Goal: Task Accomplishment & Management: Complete application form

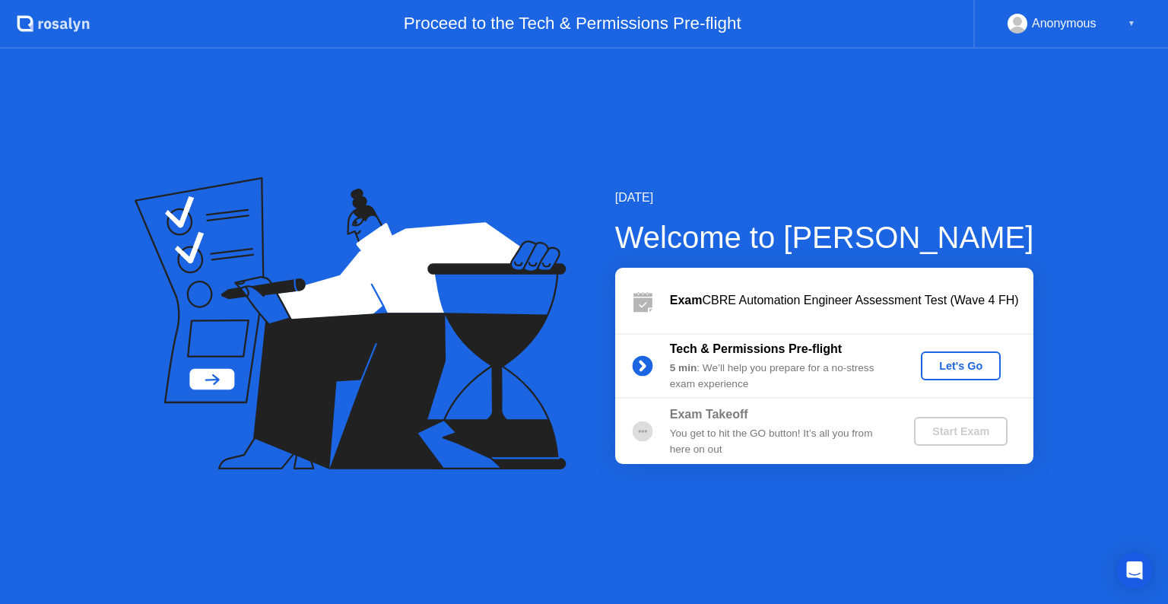
click at [952, 363] on div "Let's Go" at bounding box center [961, 366] width 68 height 12
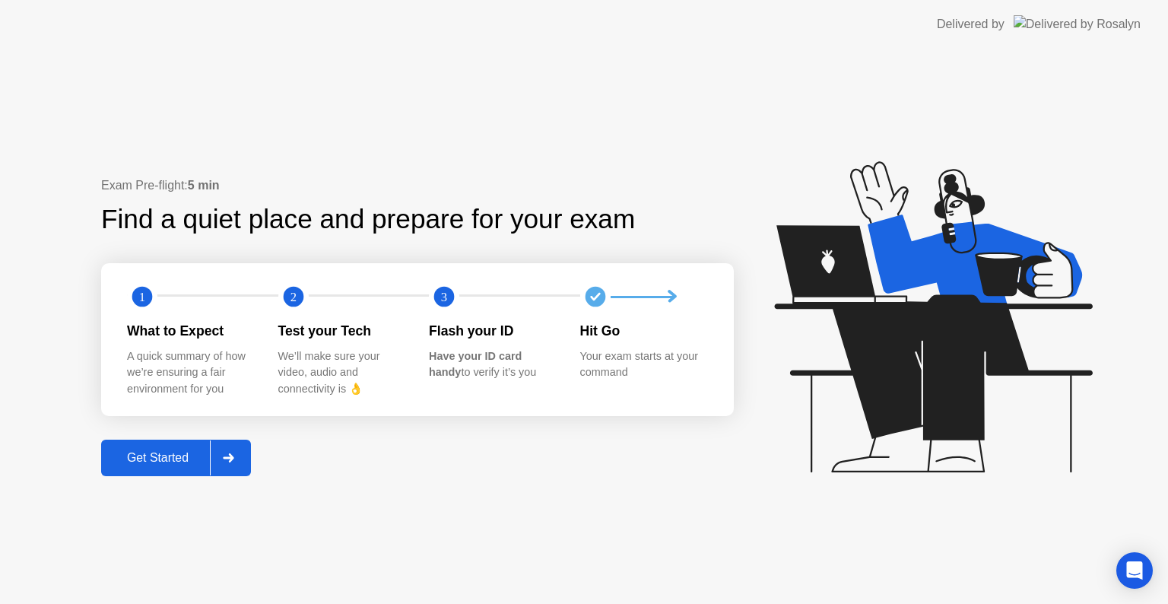
click at [240, 458] on div at bounding box center [228, 457] width 36 height 35
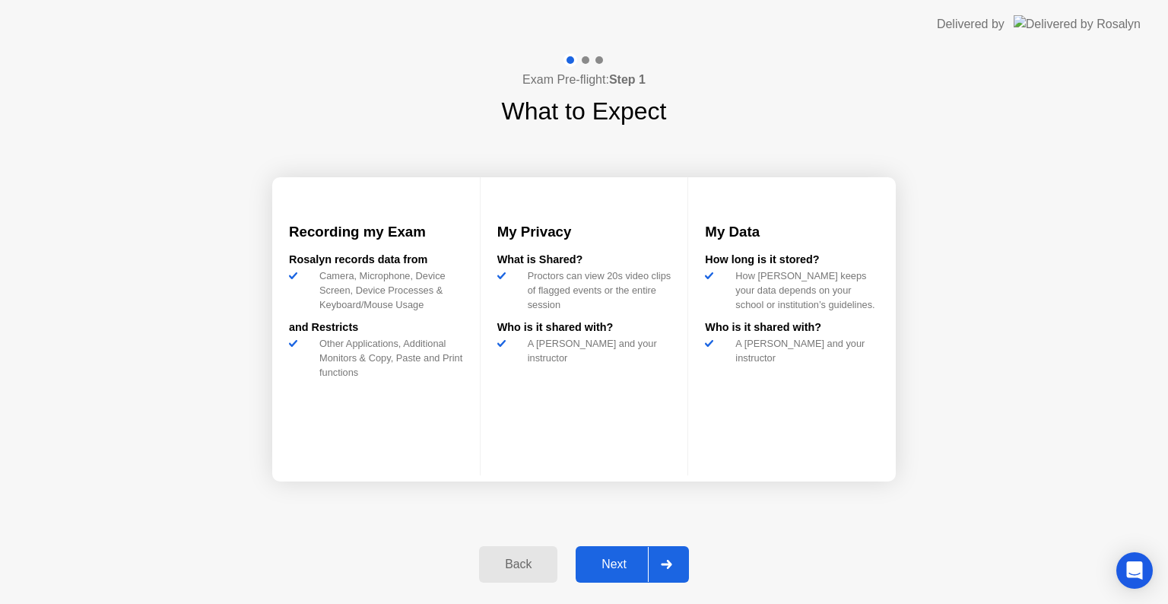
click at [567, 336] on div "Who is it shared with?" at bounding box center [584, 327] width 174 height 17
click at [557, 336] on div "Who is it shared with?" at bounding box center [584, 327] width 174 height 17
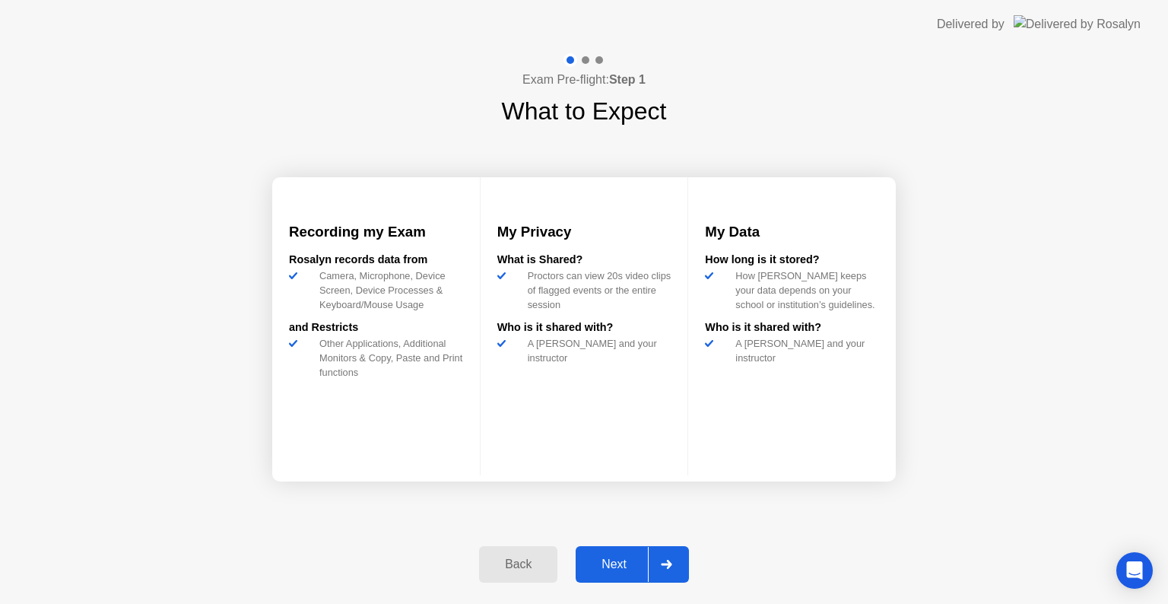
click at [557, 336] on div "Who is it shared with?" at bounding box center [584, 327] width 174 height 17
click at [565, 411] on div "My Privacy What is Shared? Proctors can view 20s video clips of flagged events …" at bounding box center [584, 326] width 209 height 298
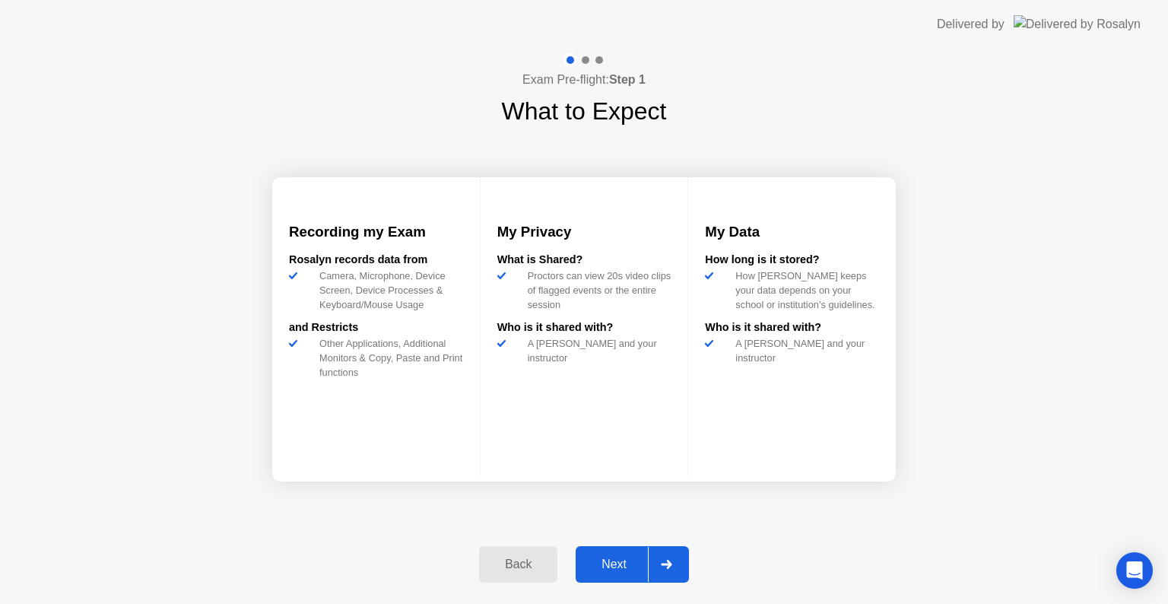
click at [565, 411] on div "My Privacy What is Shared? Proctors can view 20s video clips of flagged events …" at bounding box center [584, 326] width 209 height 298
click at [565, 414] on div "My Privacy What is Shared? Proctors can view 20s video clips of flagged events …" at bounding box center [584, 326] width 209 height 298
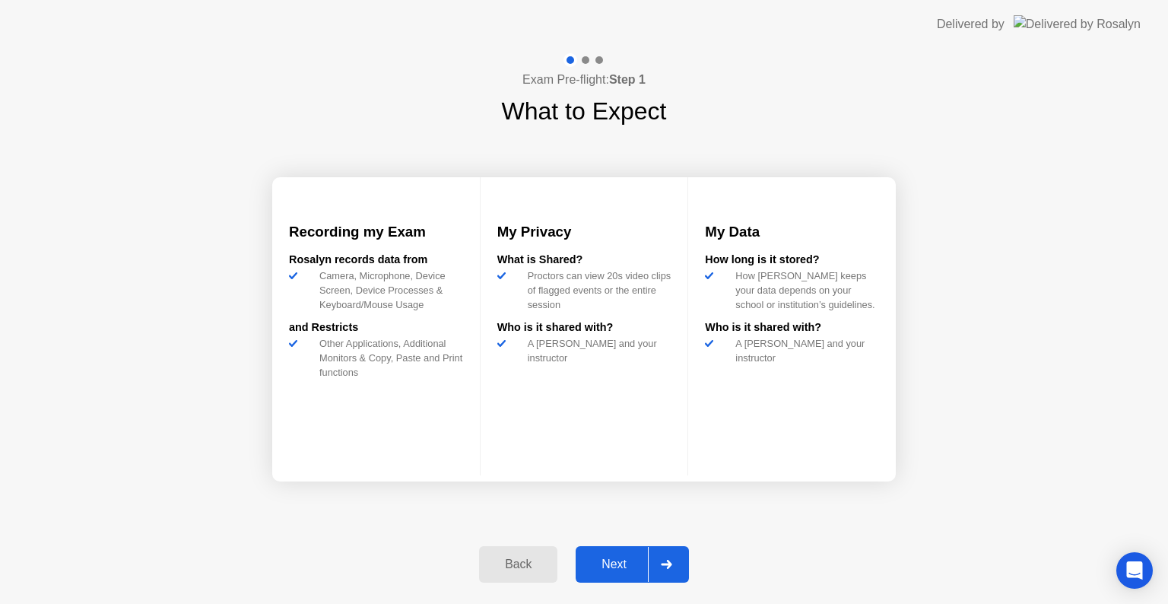
click at [565, 414] on div "My Privacy What is Shared? Proctors can view 20s video clips of flagged events …" at bounding box center [584, 326] width 209 height 298
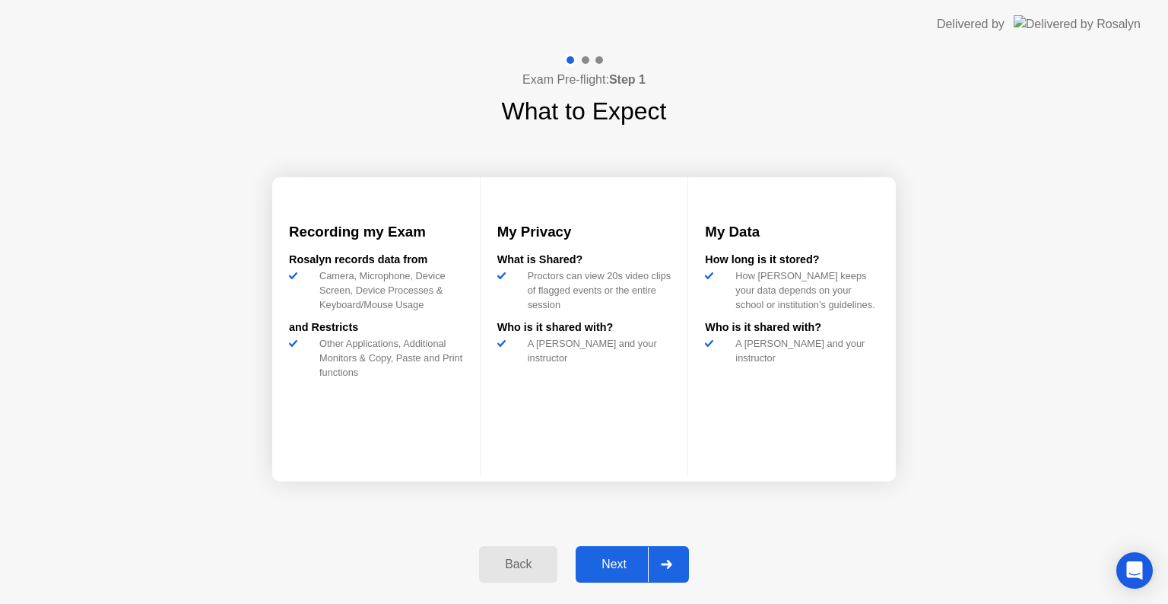
click at [565, 414] on div "My Privacy What is Shared? Proctors can view 20s video clips of flagged events …" at bounding box center [584, 326] width 209 height 298
click at [596, 293] on div "Proctors can view 20s video clips of flagged events or the entire session" at bounding box center [597, 290] width 150 height 44
click at [665, 566] on icon at bounding box center [666, 564] width 11 height 9
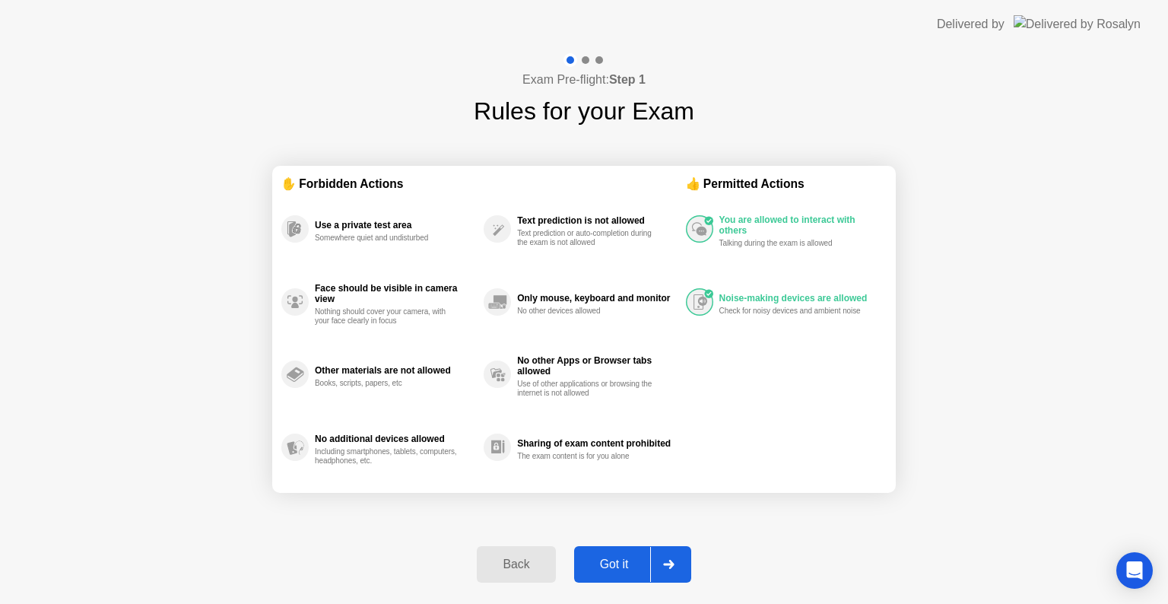
click at [966, 181] on div "Exam Pre-flight: Step 1 Rules for your Exam ✋ Forbidden Actions Use a private t…" at bounding box center [584, 326] width 1168 height 555
click at [677, 575] on div at bounding box center [668, 564] width 36 height 35
select select "**********"
select select "*******"
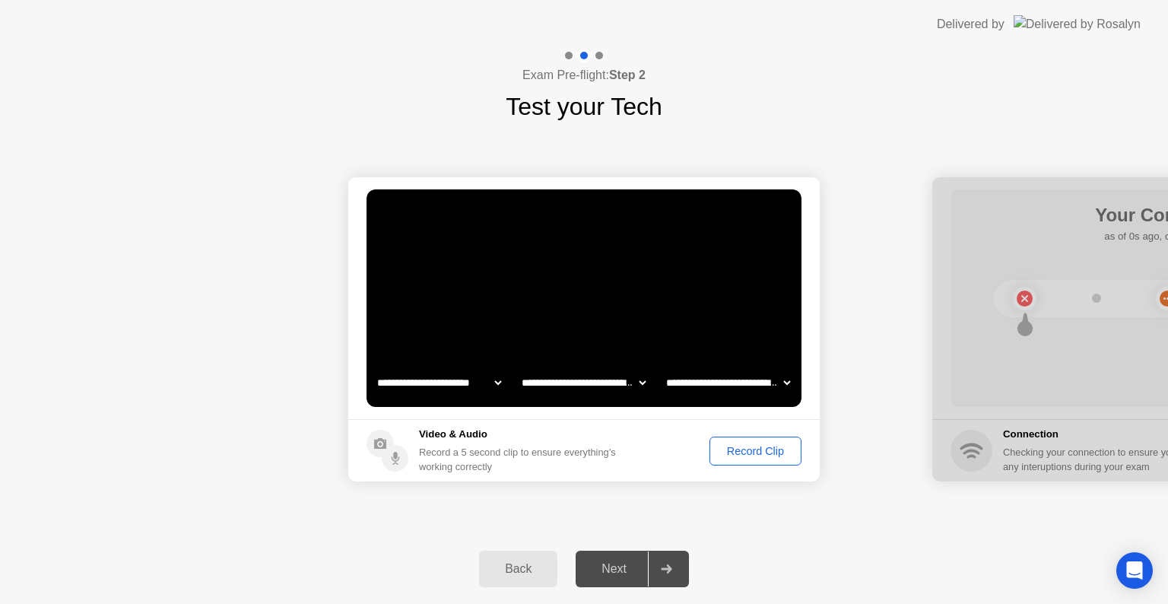
click at [639, 382] on select "**********" at bounding box center [583, 382] width 130 height 30
click at [518, 367] on select "**********" at bounding box center [583, 382] width 130 height 30
click at [703, 383] on select "**********" at bounding box center [728, 382] width 130 height 30
click at [663, 367] on select "**********" at bounding box center [728, 382] width 130 height 30
click at [739, 451] on div "Record Clip" at bounding box center [755, 451] width 81 height 12
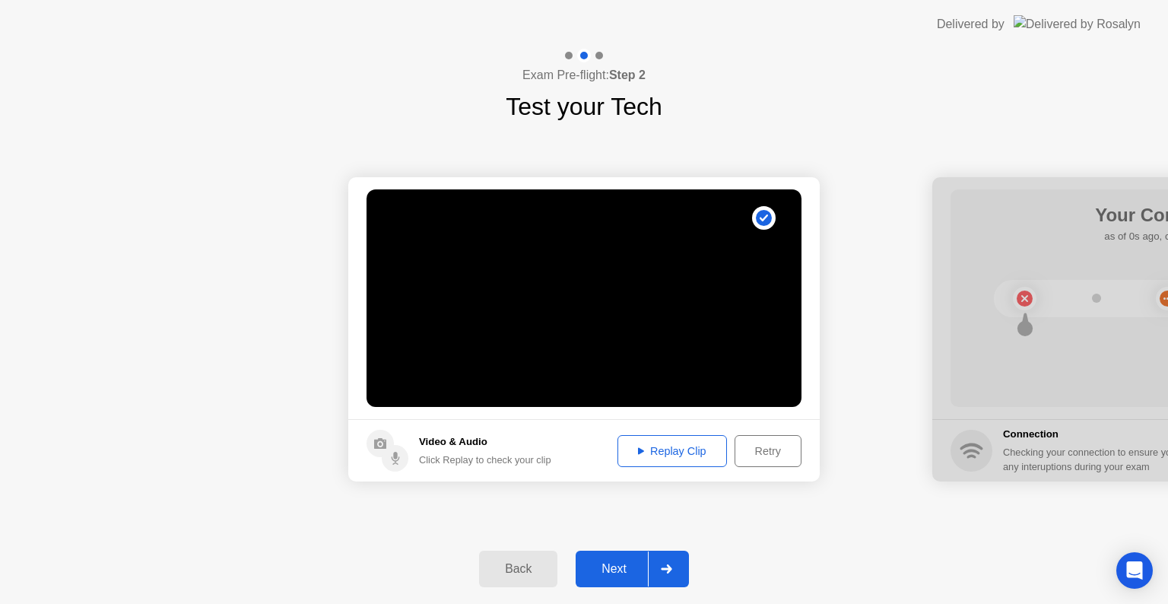
click at [678, 445] on div "Replay Clip" at bounding box center [672, 451] width 99 height 12
click at [760, 453] on div "Retry" at bounding box center [768, 451] width 56 height 12
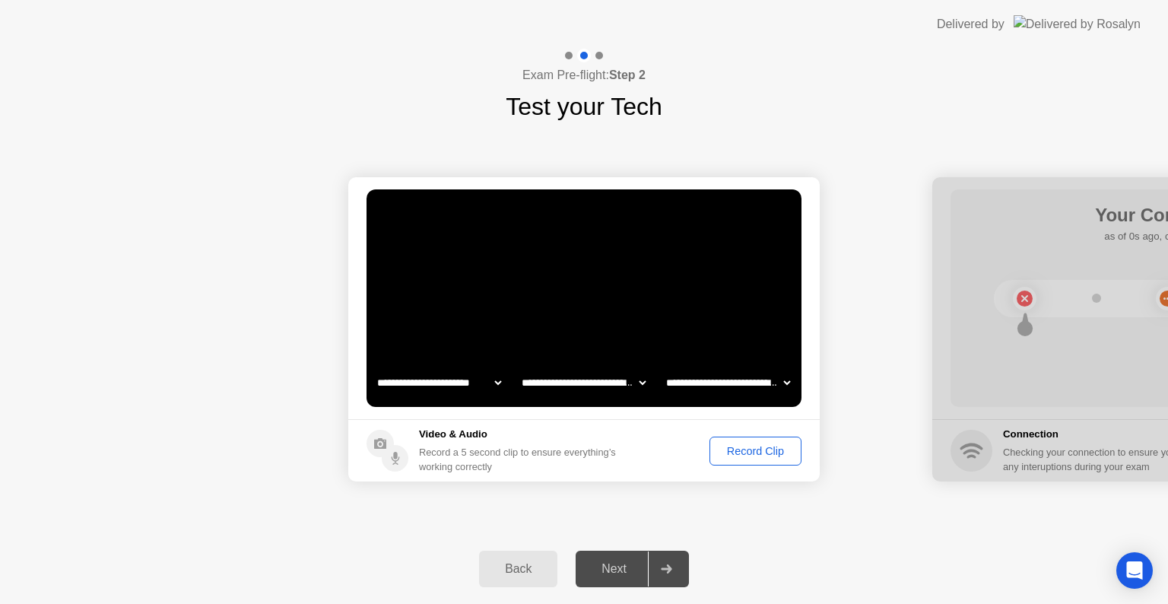
click at [760, 453] on div "Record Clip" at bounding box center [755, 451] width 81 height 12
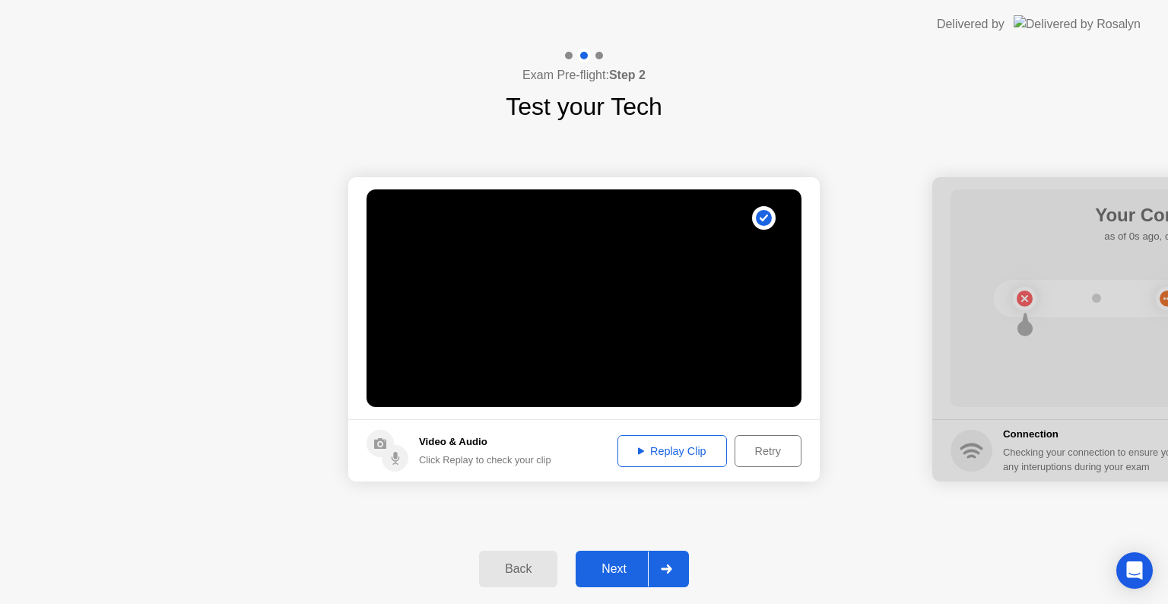
click at [665, 450] on div "Replay Clip" at bounding box center [672, 451] width 99 height 12
click at [655, 458] on button "Replay Clip" at bounding box center [671, 451] width 109 height 32
click at [645, 575] on div "Next" at bounding box center [614, 569] width 68 height 14
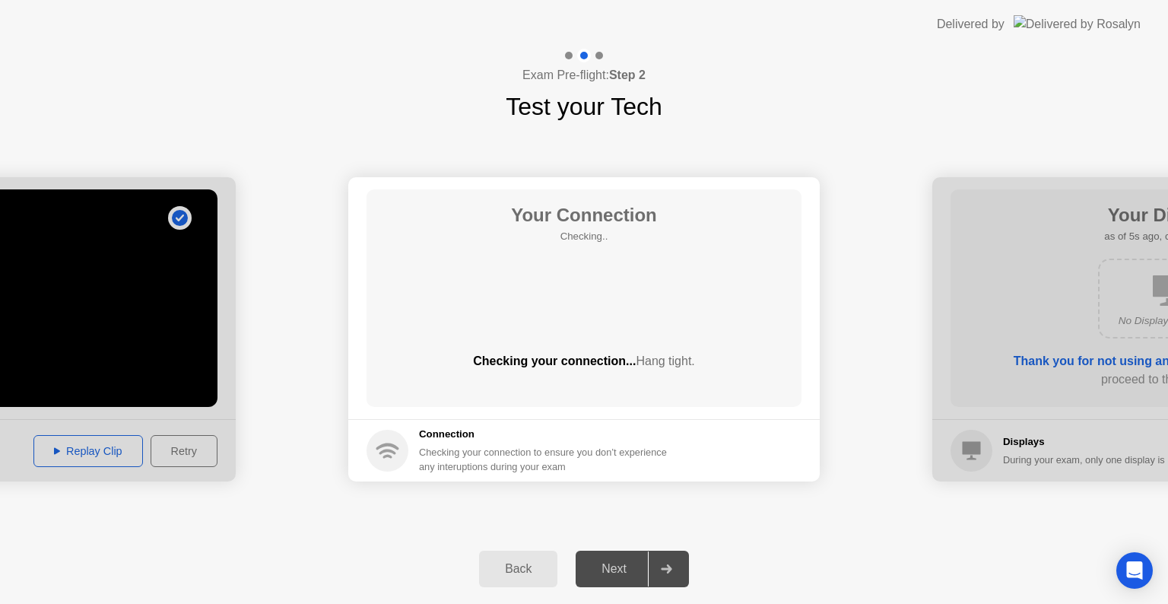
click at [676, 453] on div "Checking your connection to ensure you don’t experience any interuptions during…" at bounding box center [547, 459] width 257 height 29
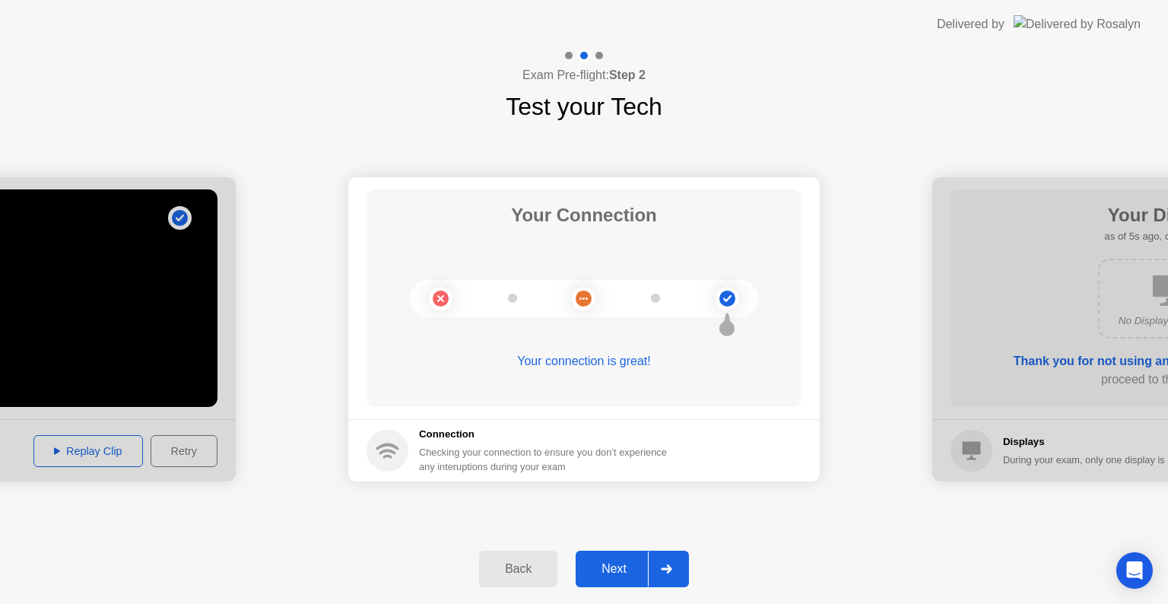
click at [652, 581] on div at bounding box center [666, 568] width 36 height 35
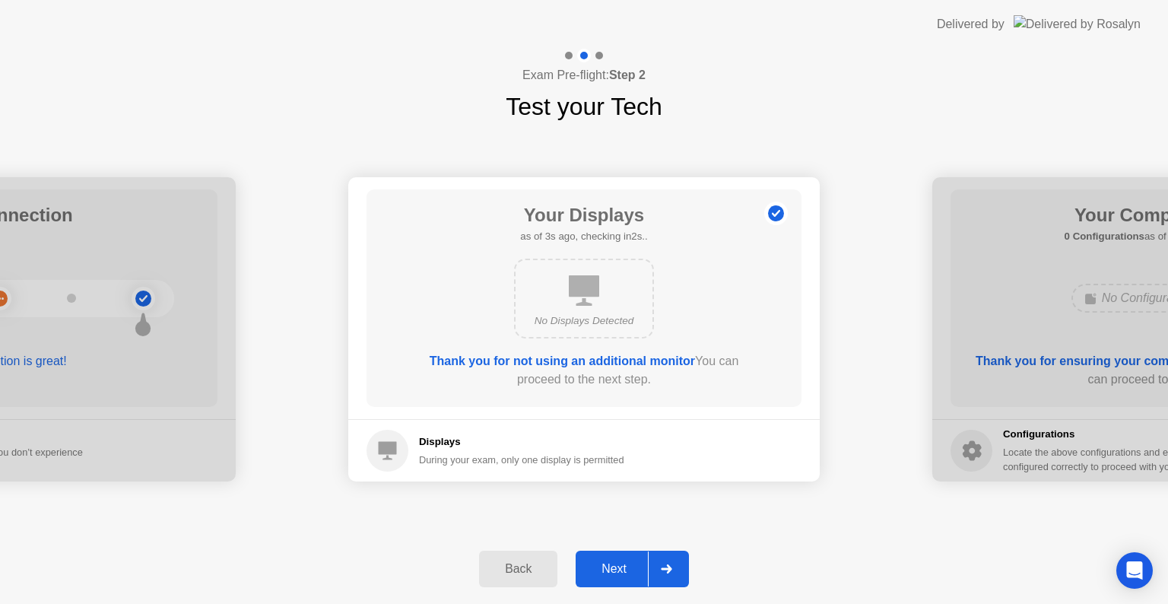
click at [667, 577] on div at bounding box center [666, 568] width 36 height 35
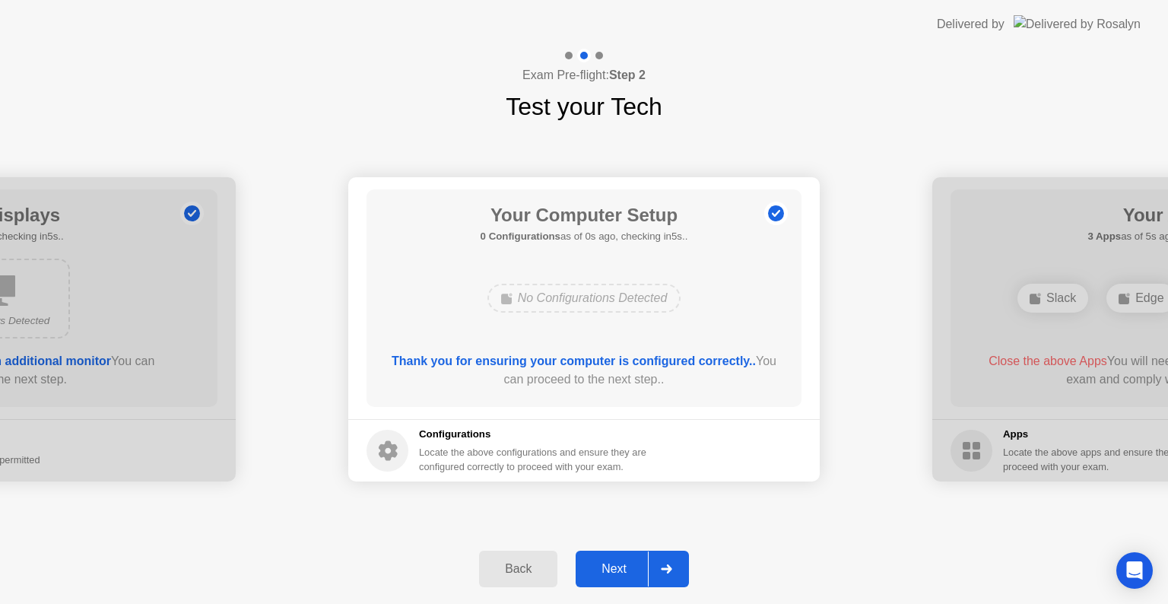
click at [668, 571] on icon at bounding box center [666, 568] width 11 height 9
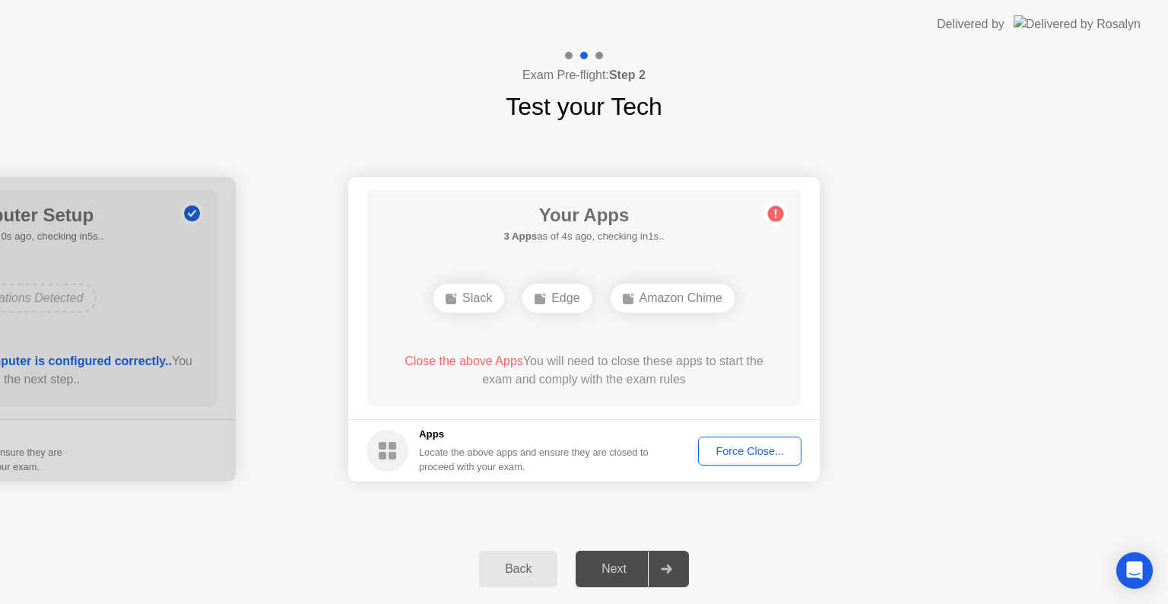
click at [743, 448] on div "Force Close..." at bounding box center [749, 451] width 93 height 12
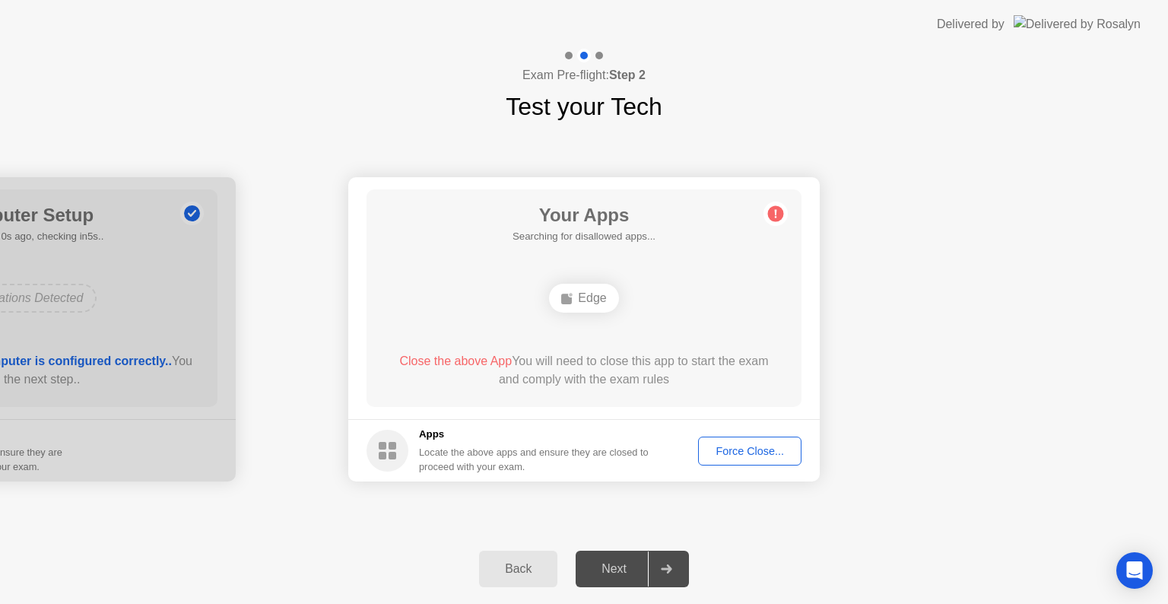
click at [721, 447] on div "Force Close..." at bounding box center [749, 451] width 93 height 12
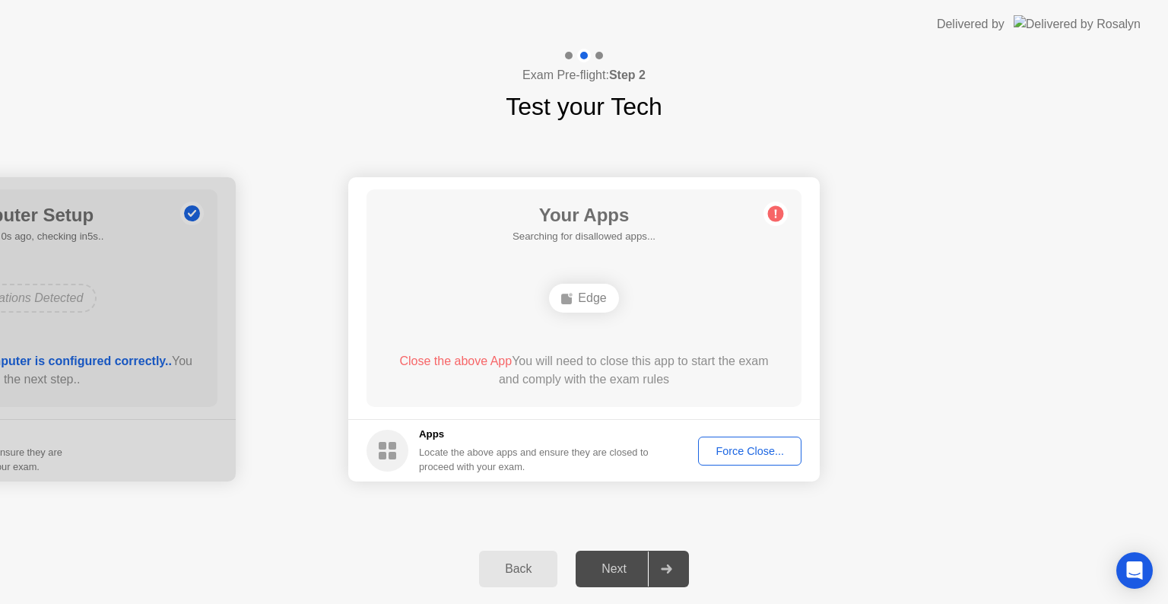
click at [675, 578] on div at bounding box center [666, 568] width 36 height 35
click at [750, 456] on div "Force Close..." at bounding box center [749, 451] width 93 height 12
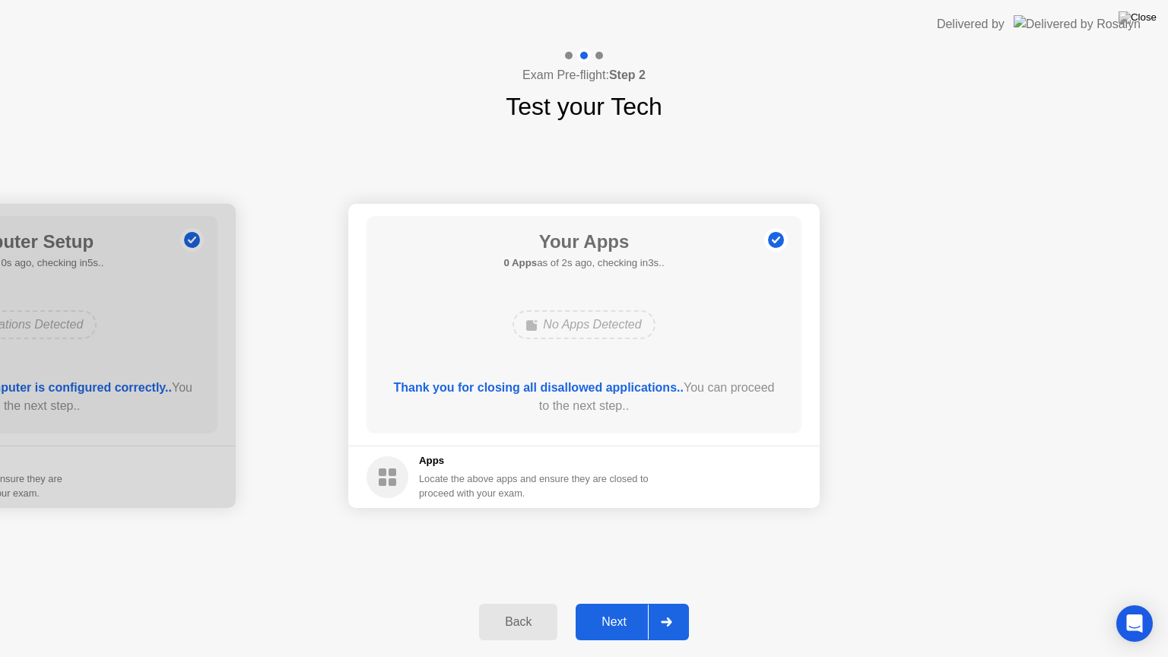
click at [659, 603] on div at bounding box center [666, 621] width 36 height 35
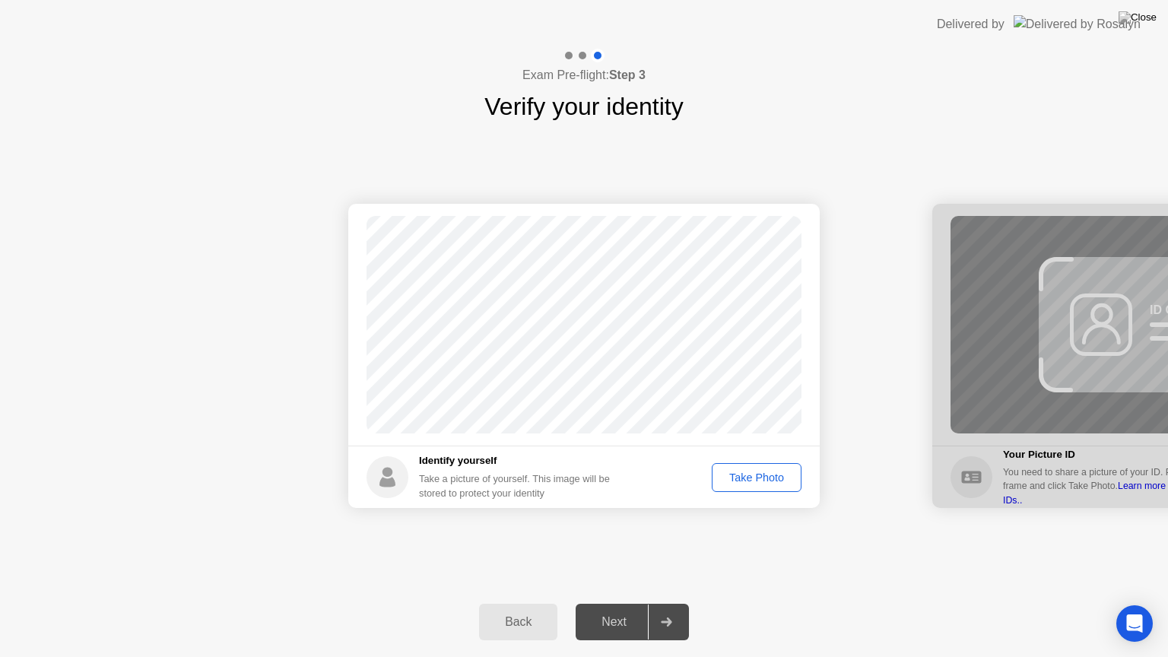
click at [742, 477] on div "Take Photo" at bounding box center [756, 477] width 79 height 12
click at [670, 603] on div at bounding box center [666, 621] width 36 height 35
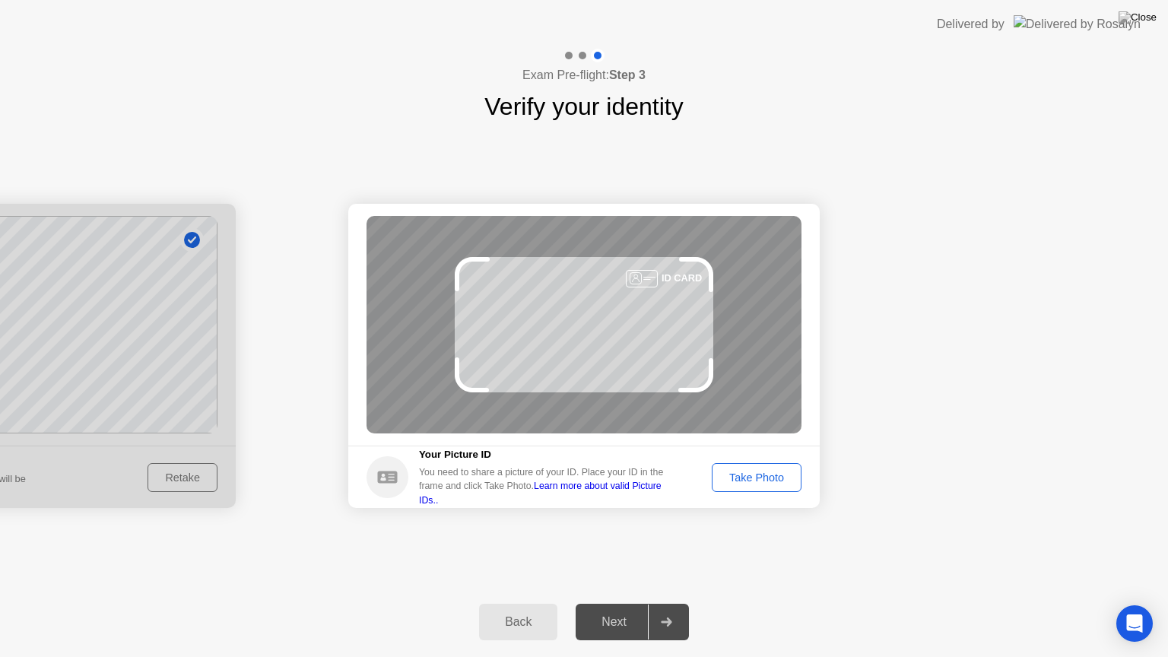
click at [661, 493] on link "Learn more about valid Picture IDs.." at bounding box center [540, 492] width 243 height 24
click at [776, 477] on div "Take Photo" at bounding box center [756, 477] width 79 height 12
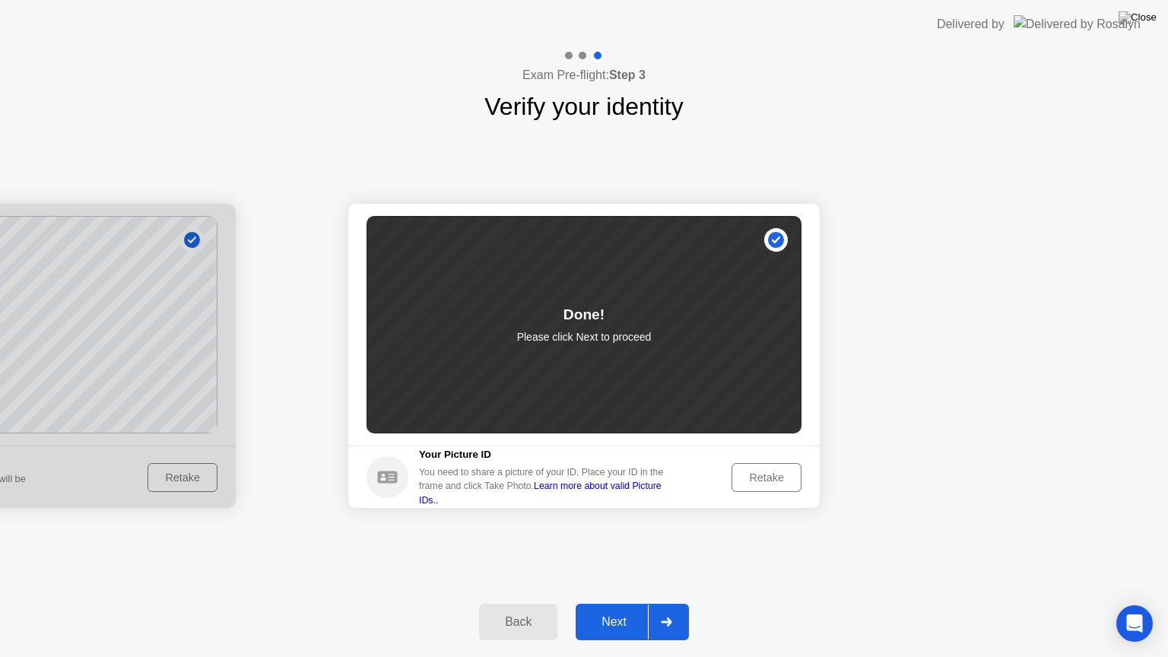
click at [648, 603] on div at bounding box center [666, 621] width 36 height 35
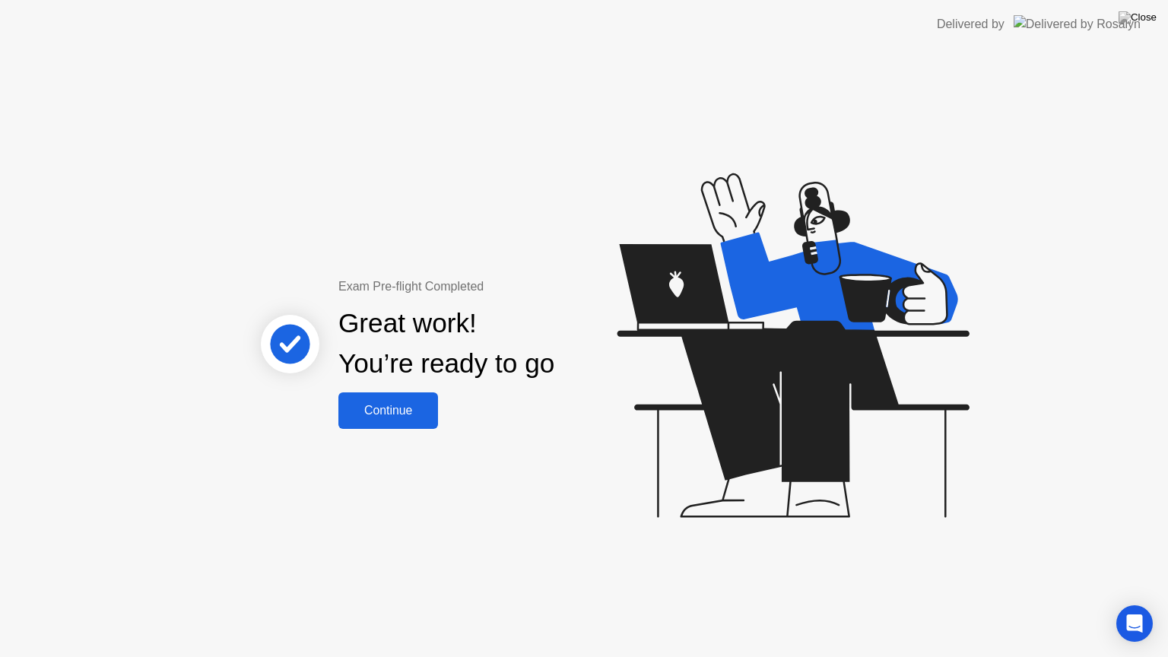
click at [407, 407] on div "Continue" at bounding box center [388, 411] width 90 height 14
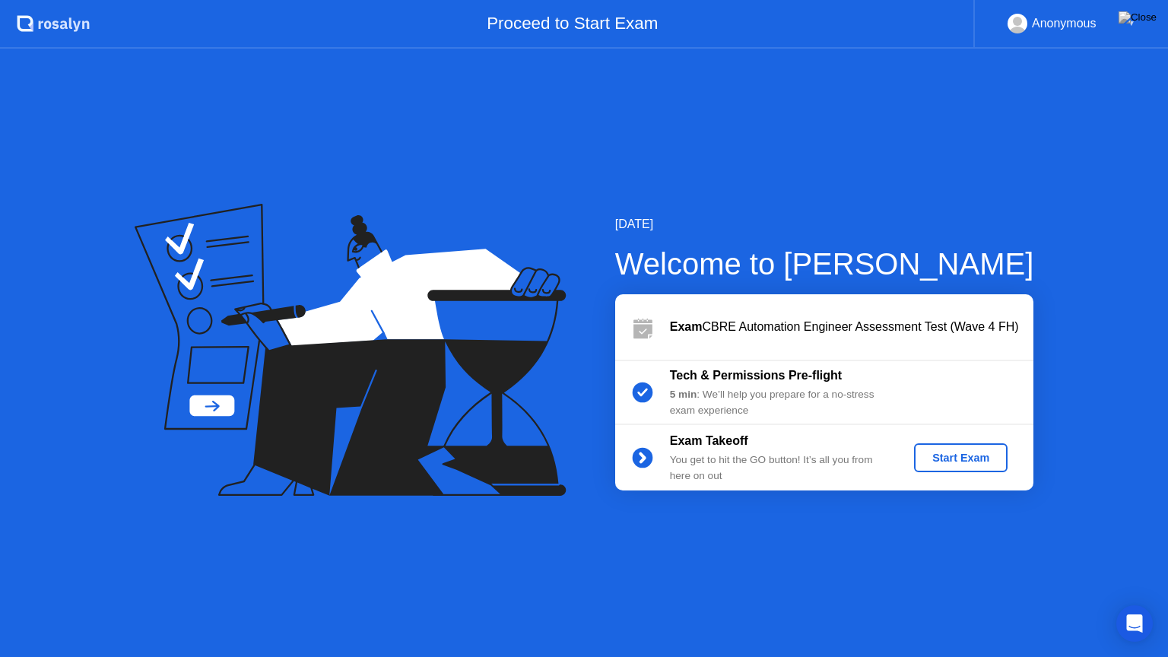
click at [955, 462] on div "Start Exam" at bounding box center [960, 458] width 81 height 12
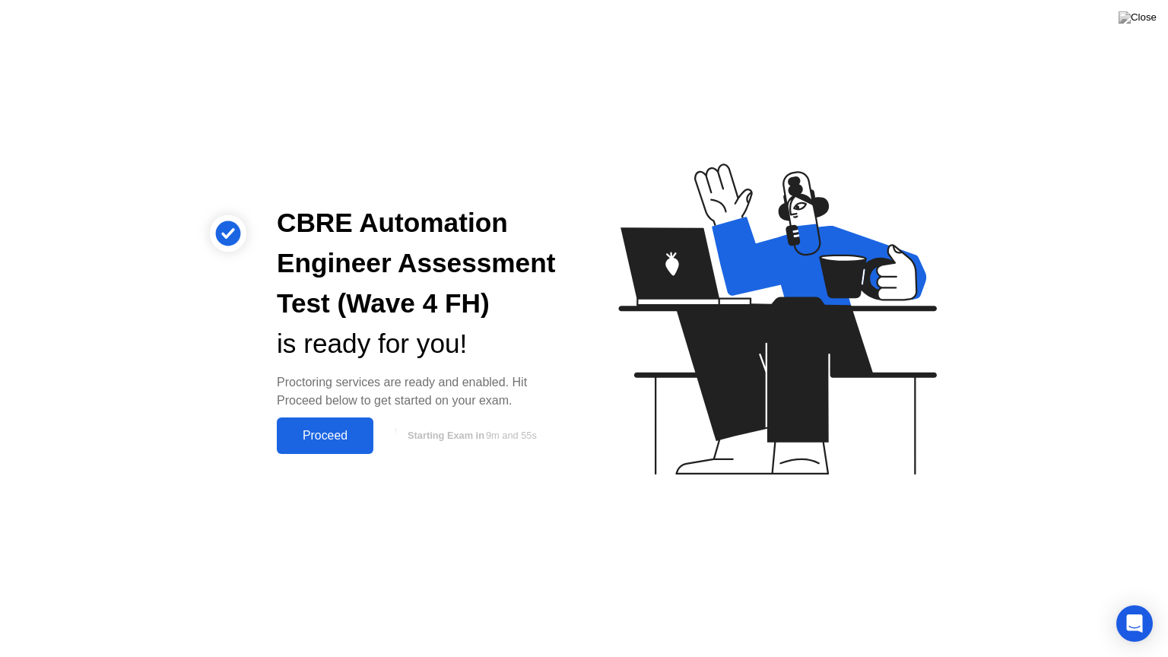
click at [341, 434] on div "Proceed" at bounding box center [324, 436] width 87 height 14
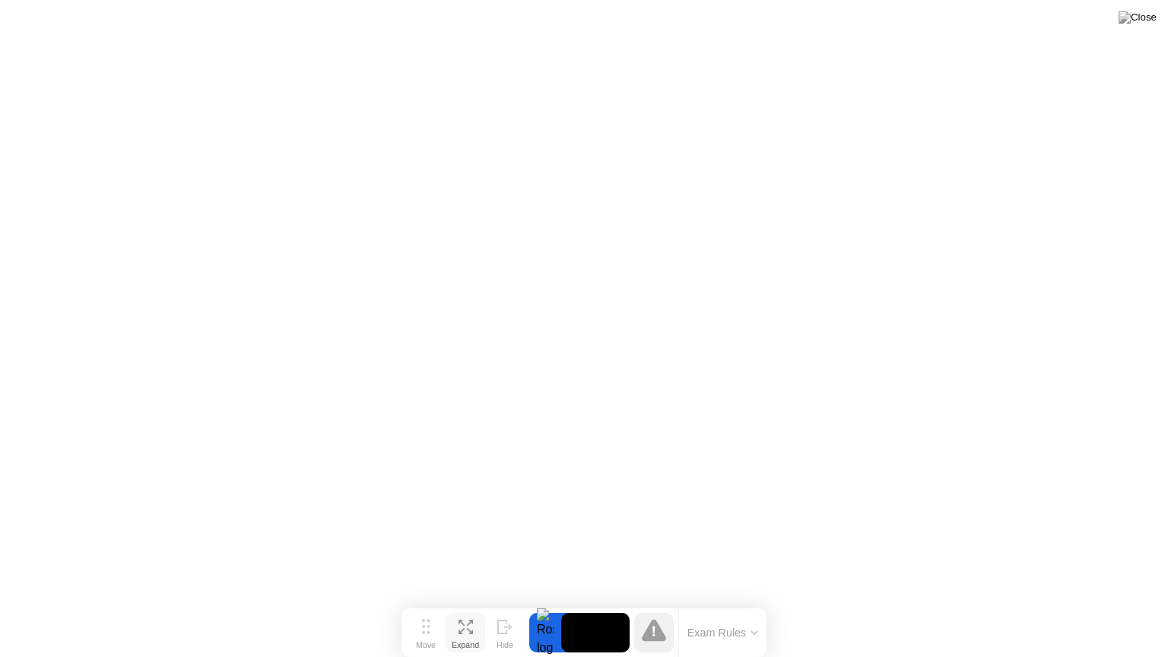
click at [456, 603] on button "Expand" at bounding box center [465, 633] width 40 height 40
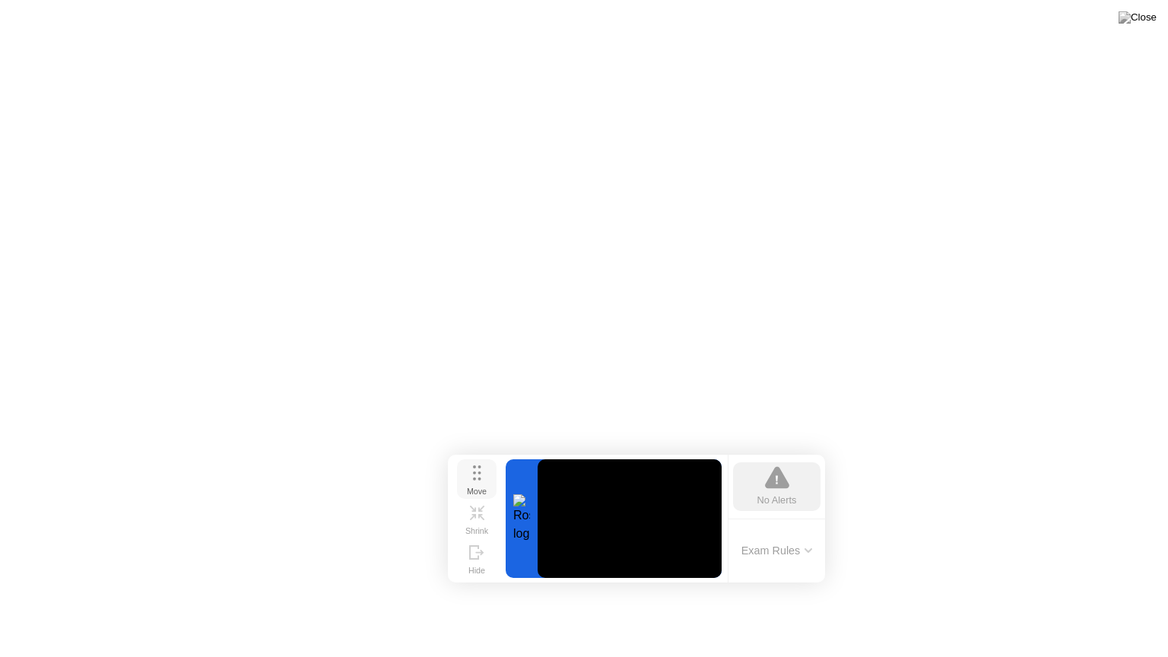
drag, startPoint x: 430, startPoint y: 560, endPoint x: 555, endPoint y: 383, distance: 216.4
click at [487, 487] on div "Move" at bounding box center [477, 491] width 20 height 9
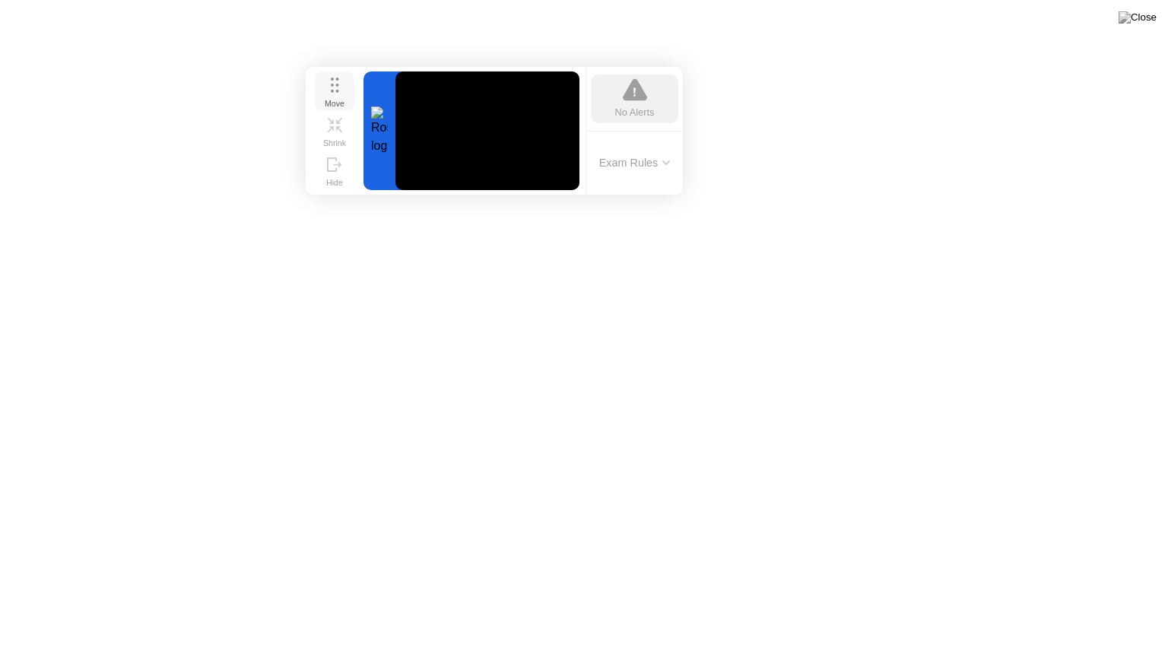
drag, startPoint x: 566, startPoint y: 376, endPoint x: 345, endPoint y: 92, distance: 360.2
click at [345, 92] on button "Move" at bounding box center [335, 91] width 40 height 40
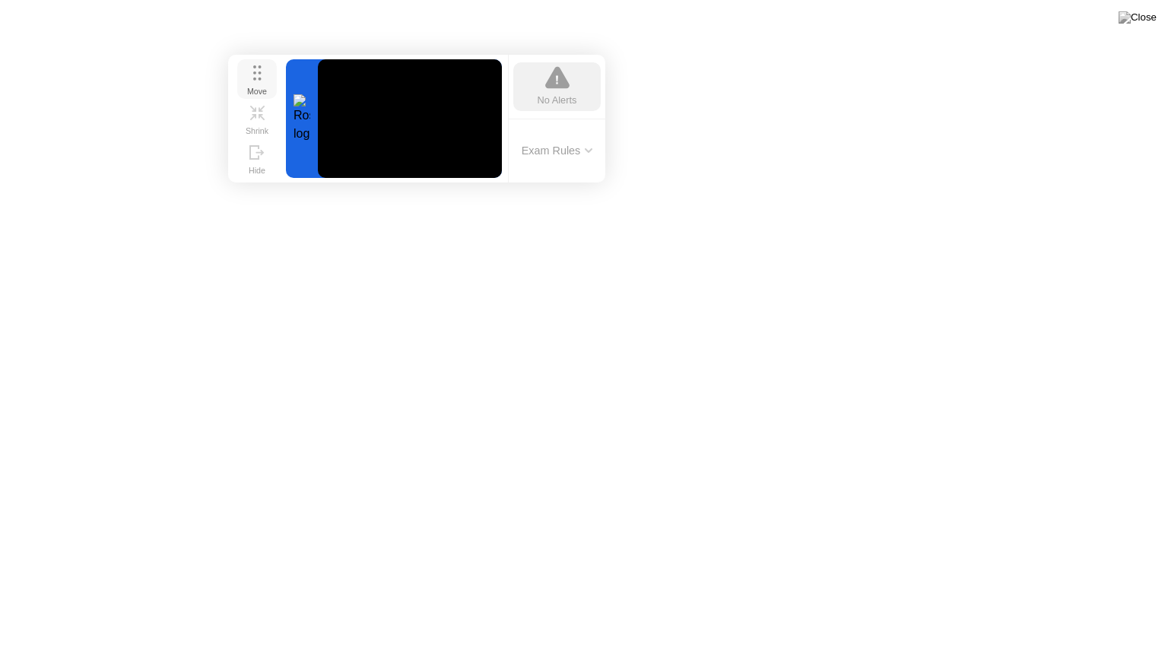
drag, startPoint x: 343, startPoint y: 91, endPoint x: 265, endPoint y: 79, distance: 78.5
click at [265, 79] on button "Move" at bounding box center [257, 79] width 40 height 40
click at [261, 78] on icon at bounding box center [257, 72] width 8 height 15
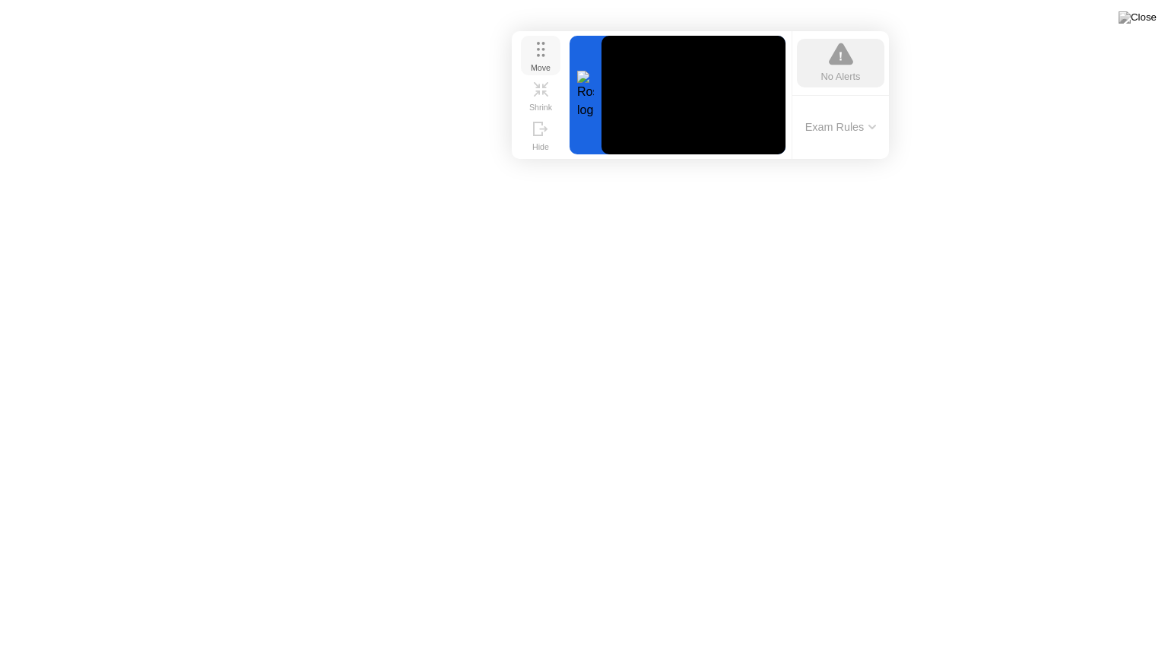
drag, startPoint x: 258, startPoint y: 84, endPoint x: 541, endPoint y: 61, distance: 284.5
click at [541, 63] on div "Move" at bounding box center [541, 67] width 20 height 9
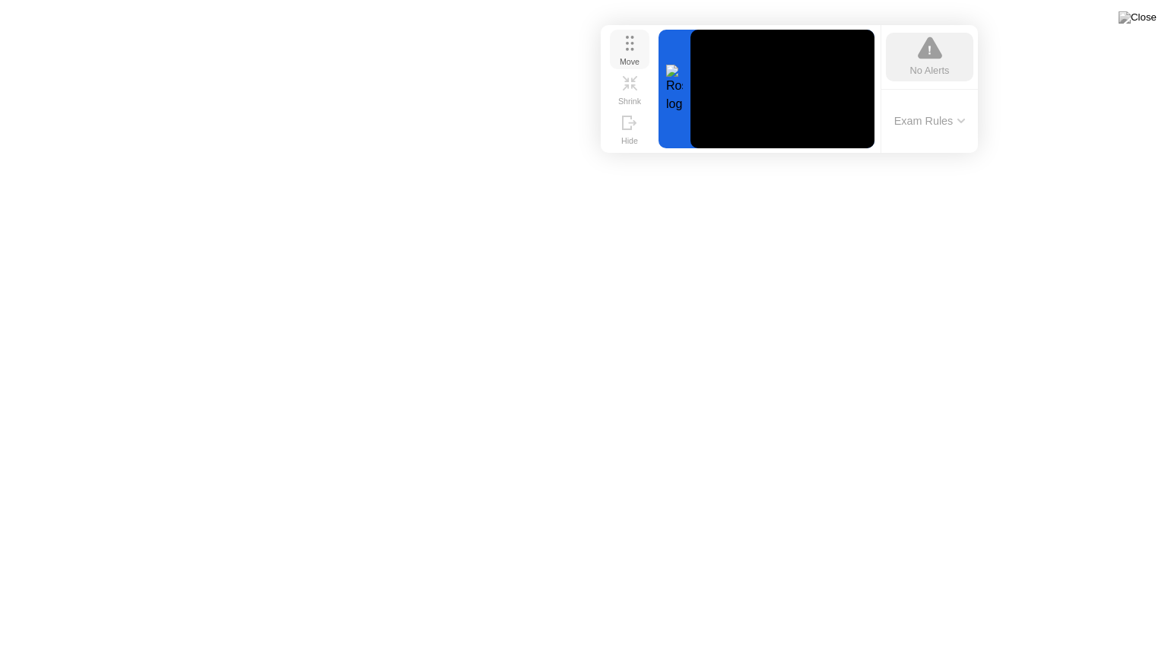
drag, startPoint x: 548, startPoint y: 51, endPoint x: 639, endPoint y: 45, distance: 90.7
click at [639, 45] on button "Move" at bounding box center [630, 50] width 40 height 40
click at [946, 119] on button "Exam Rules" at bounding box center [931, 121] width 81 height 14
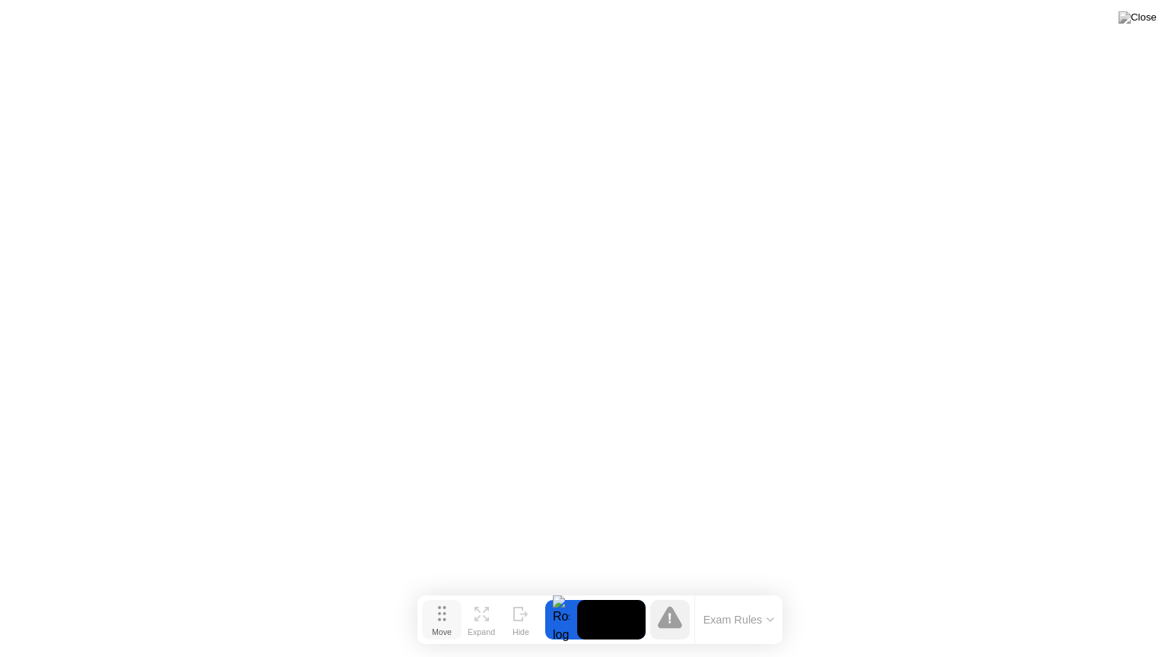
drag, startPoint x: 437, startPoint y: 639, endPoint x: 463, endPoint y: 619, distance: 32.5
click at [452, 603] on div "Move" at bounding box center [442, 631] width 20 height 9
click at [482, 603] on div "Expand" at bounding box center [490, 624] width 27 height 9
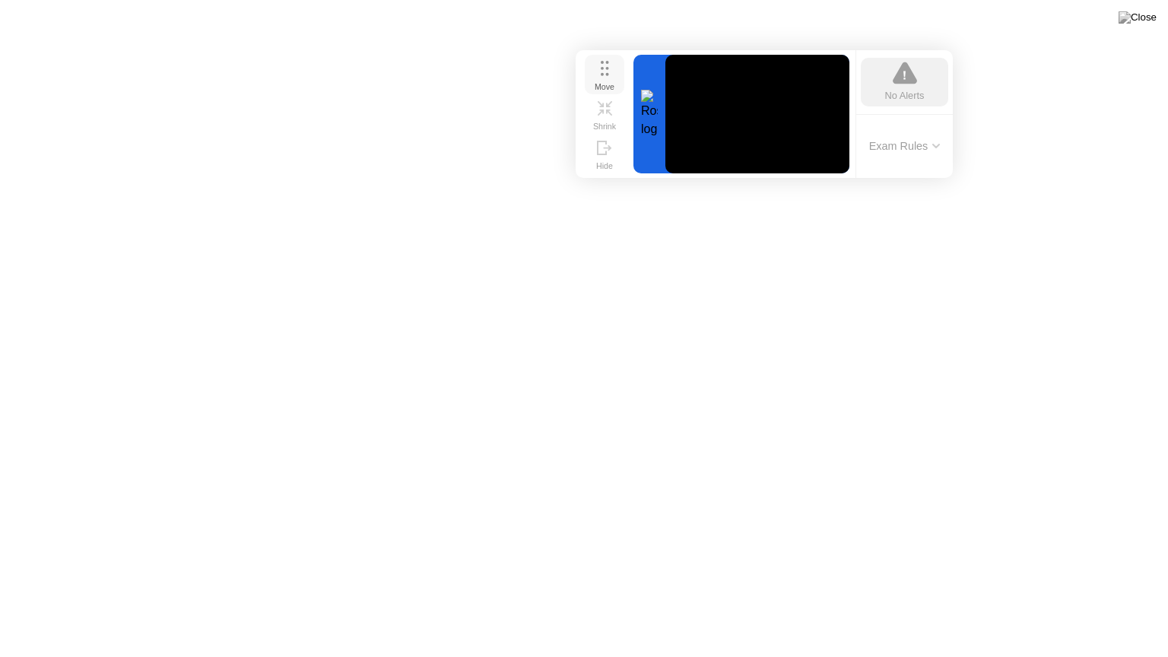
drag, startPoint x: 454, startPoint y: 550, endPoint x: 626, endPoint y: 55, distance: 524.1
click at [609, 61] on icon at bounding box center [605, 68] width 8 height 15
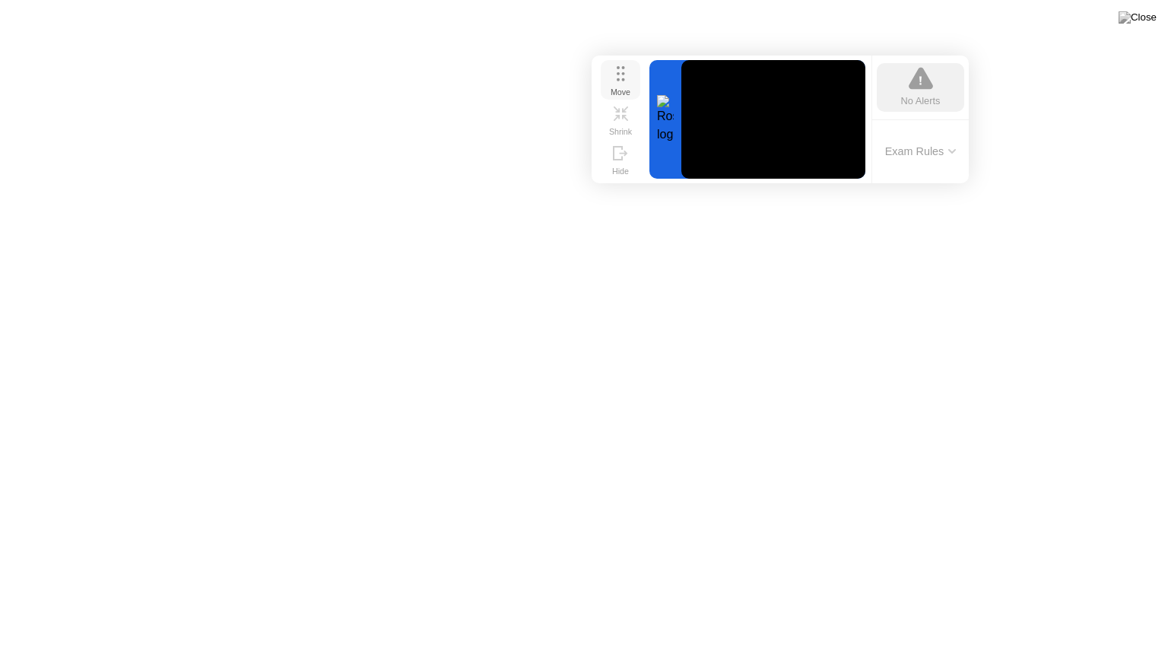
drag, startPoint x: 626, startPoint y: 59, endPoint x: 614, endPoint y: 68, distance: 14.6
click at [614, 87] on div "Move" at bounding box center [620, 91] width 20 height 9
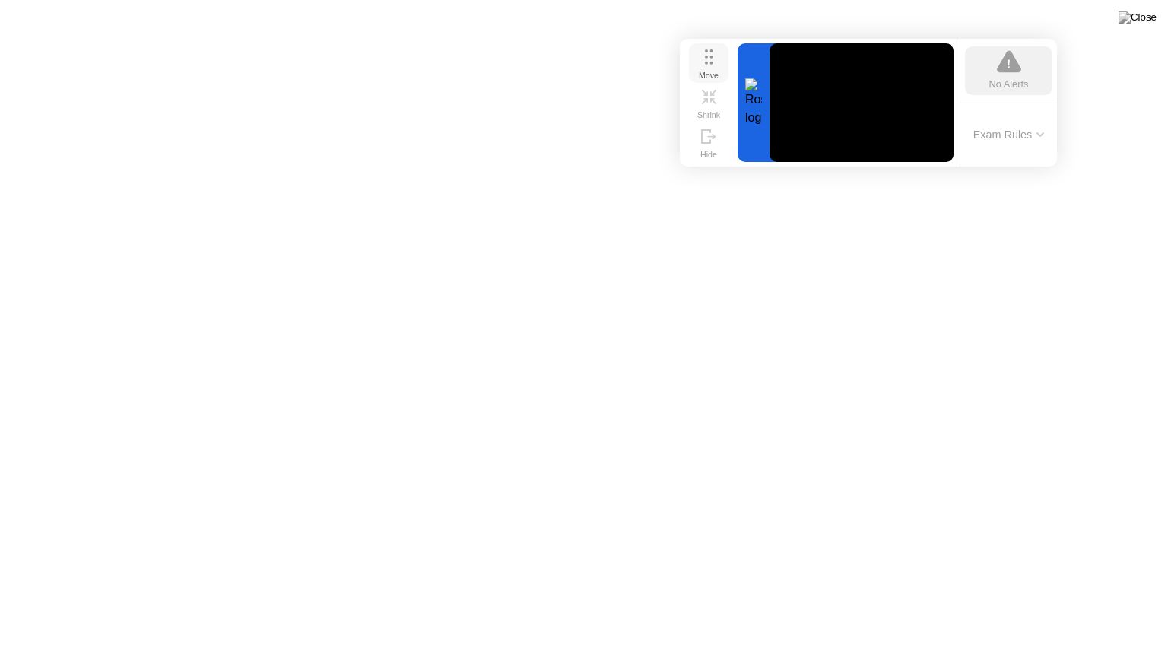
drag, startPoint x: 618, startPoint y: 66, endPoint x: 709, endPoint y: 63, distance: 91.3
click at [709, 63] on circle at bounding box center [710, 63] width 3 height 3
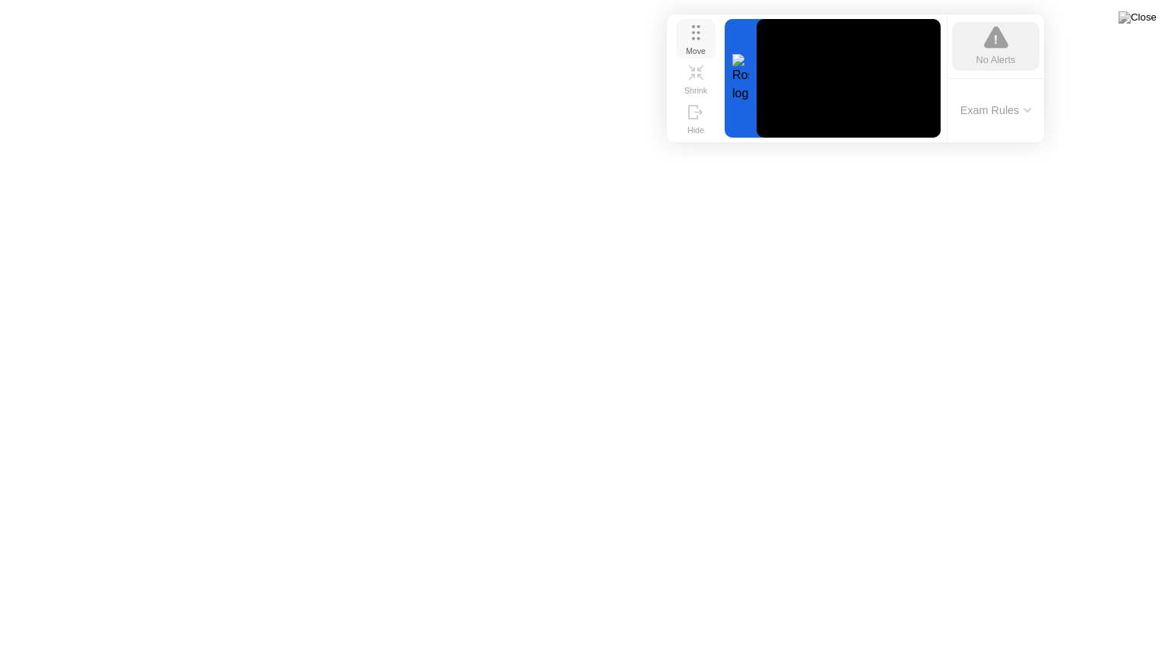
drag, startPoint x: 726, startPoint y: 52, endPoint x: 713, endPoint y: 27, distance: 27.5
click at [713, 27] on button "Move" at bounding box center [696, 39] width 40 height 40
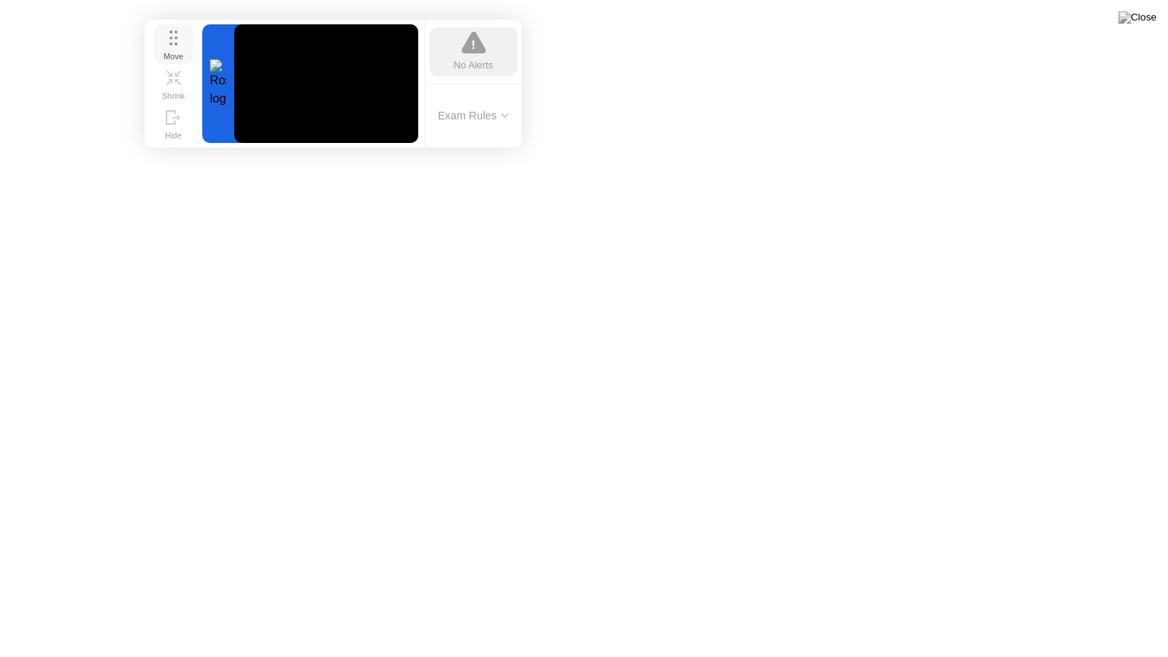
drag, startPoint x: 709, startPoint y: 34, endPoint x: 186, endPoint y: 40, distance: 523.1
click at [186, 40] on button "Move" at bounding box center [174, 44] width 40 height 40
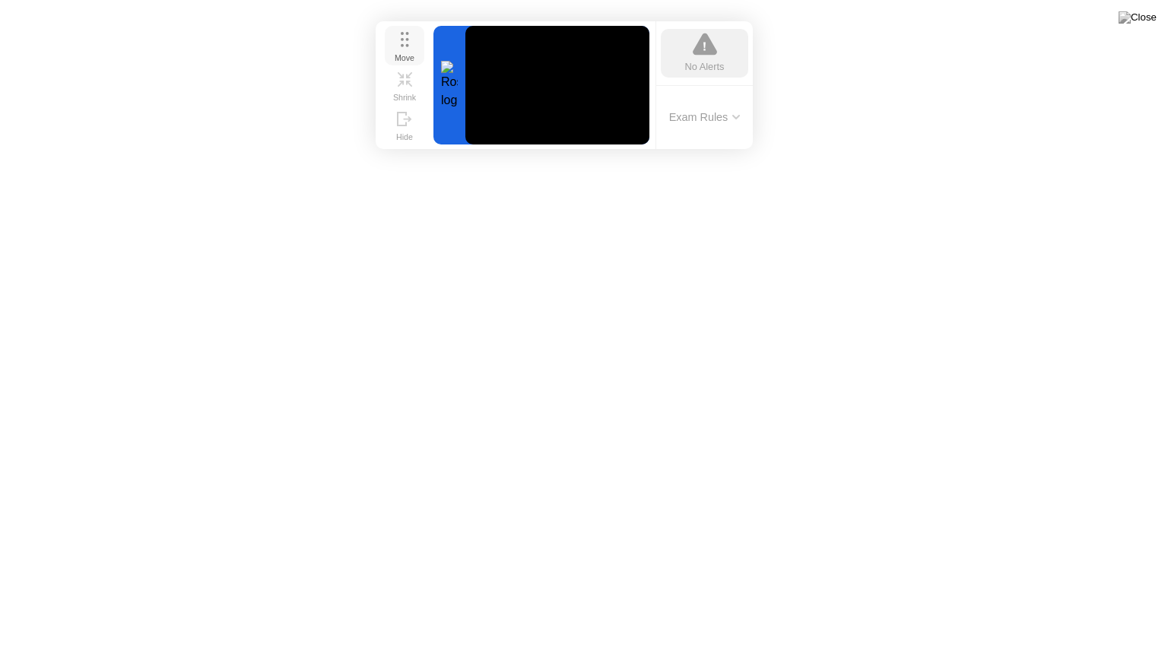
drag, startPoint x: 185, startPoint y: 40, endPoint x: 402, endPoint y: 42, distance: 216.7
click at [402, 42] on button "Move" at bounding box center [405, 46] width 40 height 40
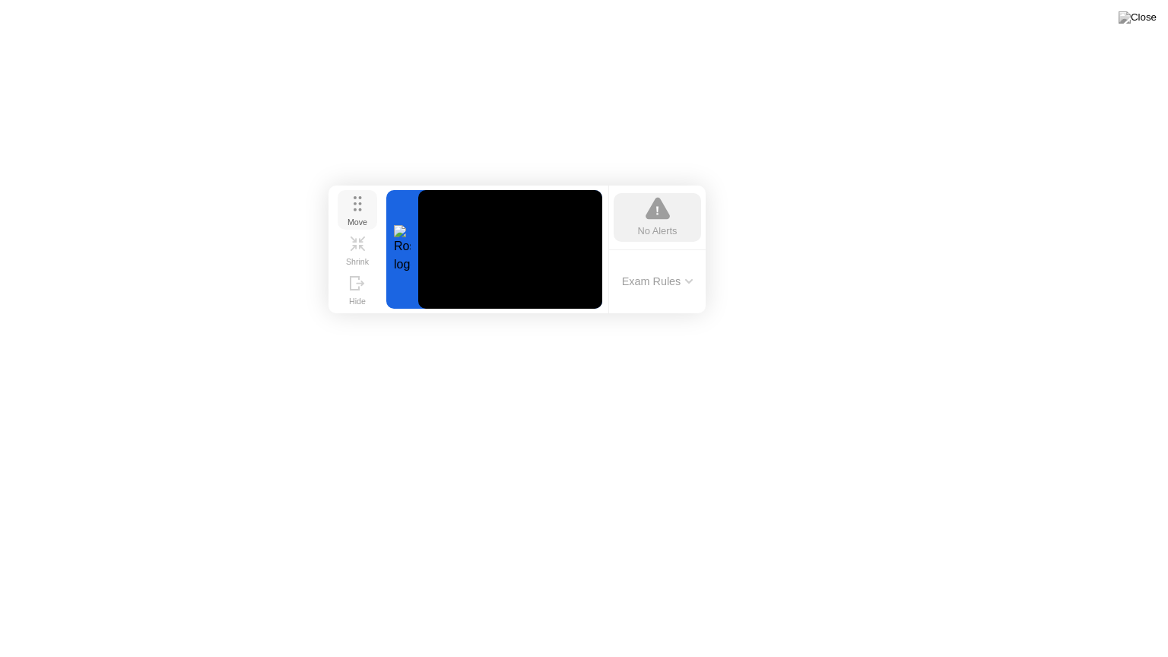
drag, startPoint x: 386, startPoint y: 47, endPoint x: 363, endPoint y: 211, distance: 165.8
click at [363, 217] on div "Move" at bounding box center [357, 221] width 20 height 9
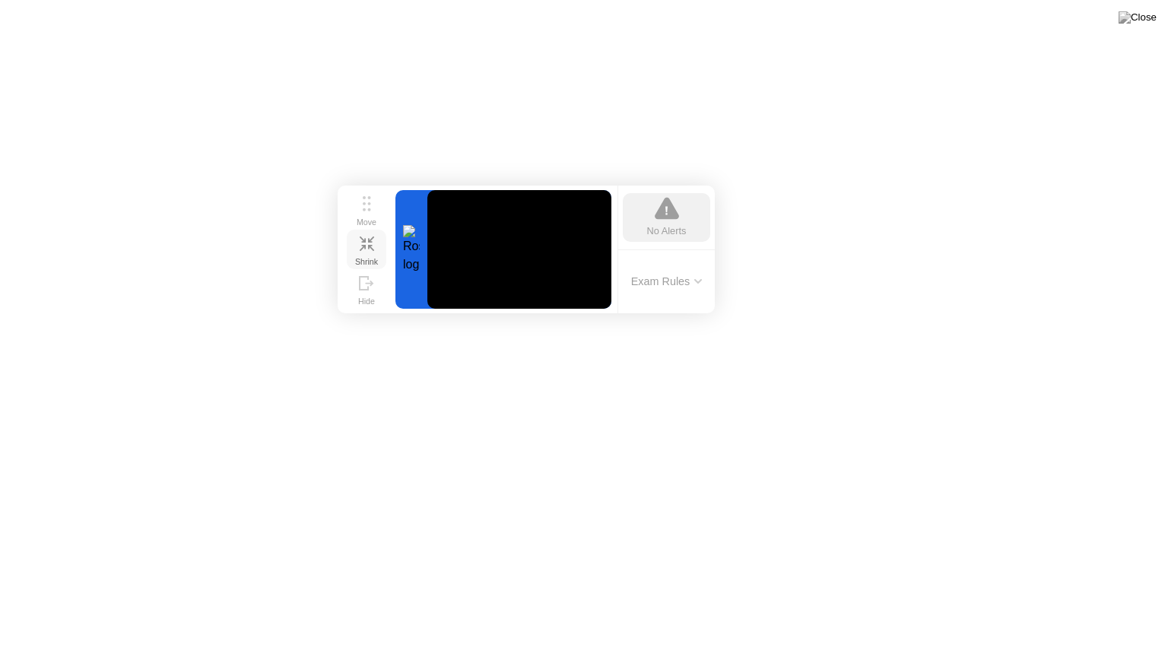
click at [364, 257] on div "Shrink" at bounding box center [366, 261] width 23 height 9
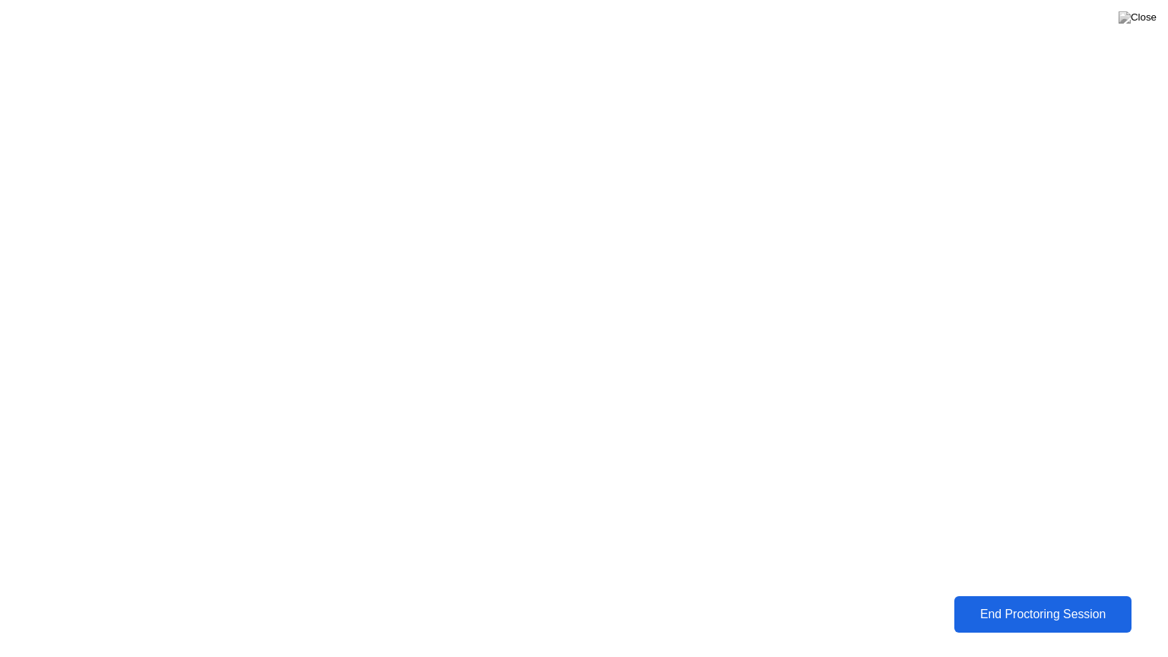
click at [981, 603] on div "End Proctoring Session" at bounding box center [1043, 614] width 168 height 14
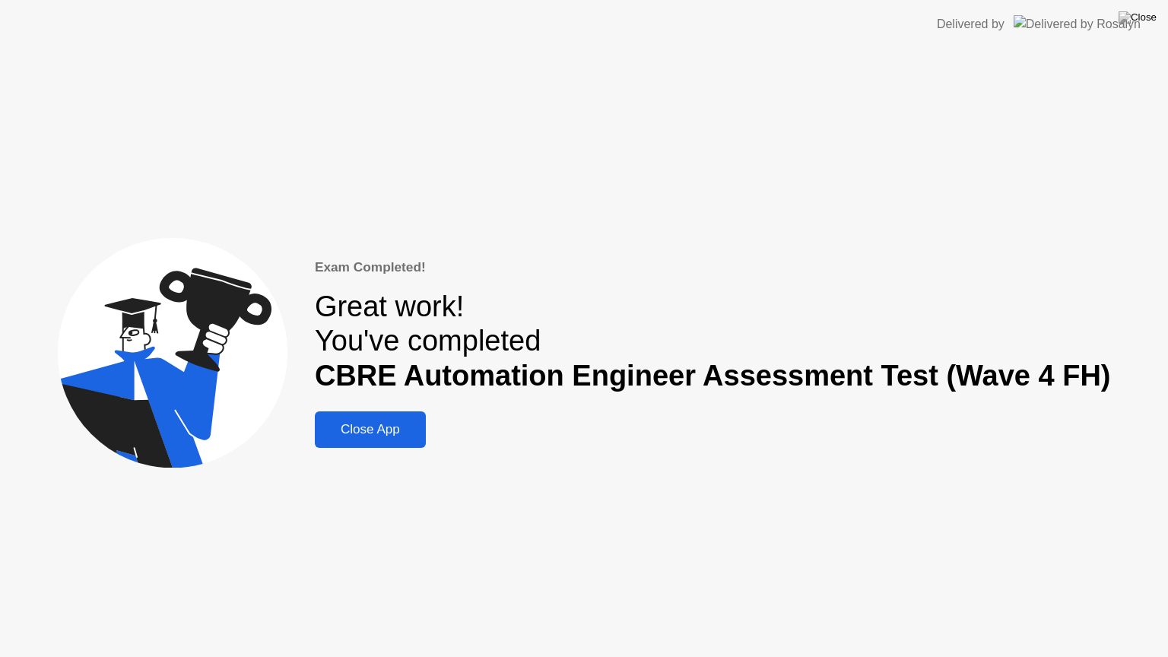
click at [420, 426] on div "Close App" at bounding box center [370, 429] width 102 height 15
